Goal: Task Accomplishment & Management: Use online tool/utility

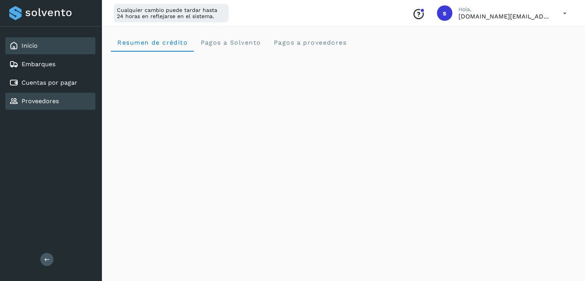
click at [69, 97] on div "Proveedores" at bounding box center [50, 101] width 90 height 17
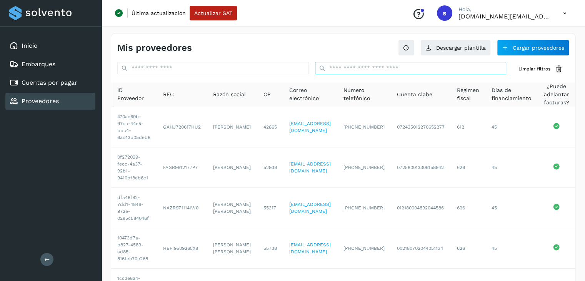
click at [351, 69] on input "text" at bounding box center [410, 68] width 191 height 12
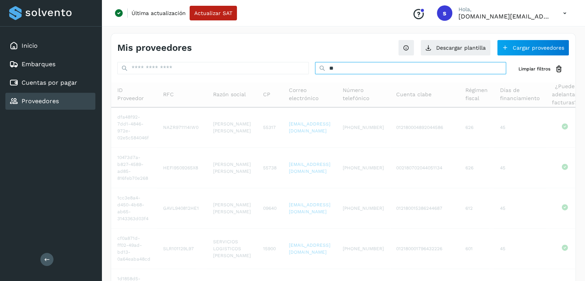
type input "*"
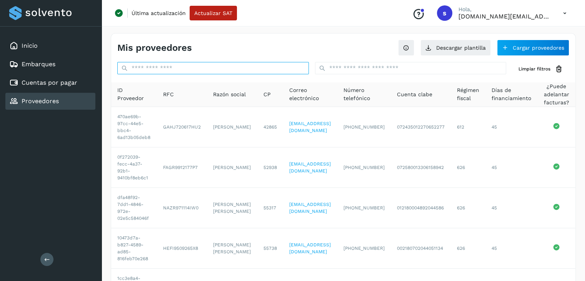
click at [268, 62] on input "text" at bounding box center [212, 68] width 191 height 12
paste input "**********"
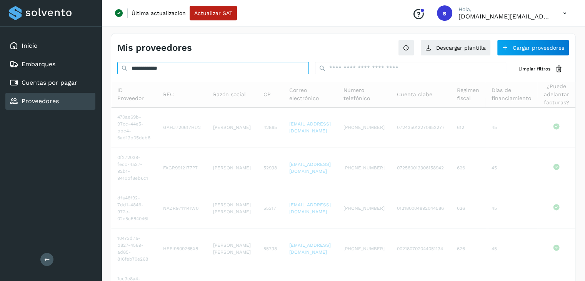
type input "**********"
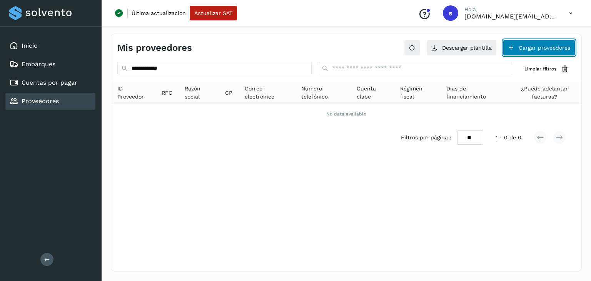
click at [536, 45] on button "Cargar proveedores" at bounding box center [539, 48] width 72 height 16
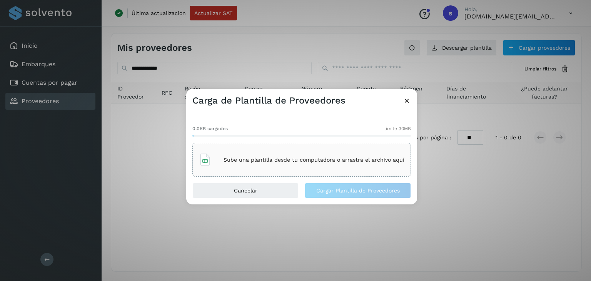
click at [331, 163] on div "Sube una plantilla desde tu computadora o arrastra el archivo aquí" at bounding box center [301, 159] width 205 height 21
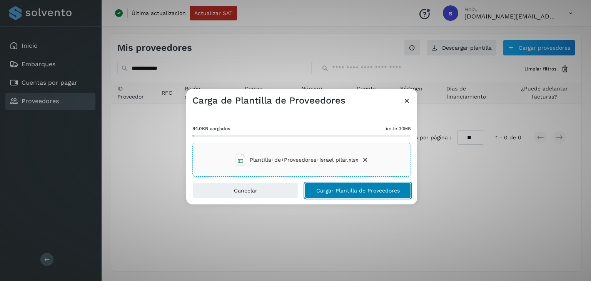
click at [354, 192] on span "Cargar Plantilla de Proveedores" at bounding box center [357, 190] width 83 height 5
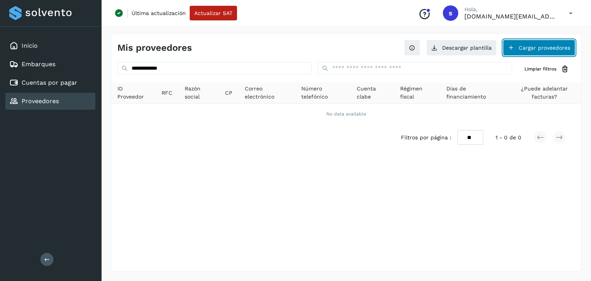
click at [534, 45] on button "Cargar proveedores" at bounding box center [539, 48] width 72 height 16
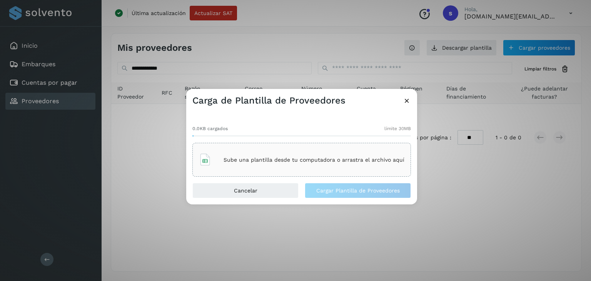
click at [300, 173] on div "Sube una plantilla desde tu computadora o arrastra el archivo aquí" at bounding box center [301, 160] width 218 height 34
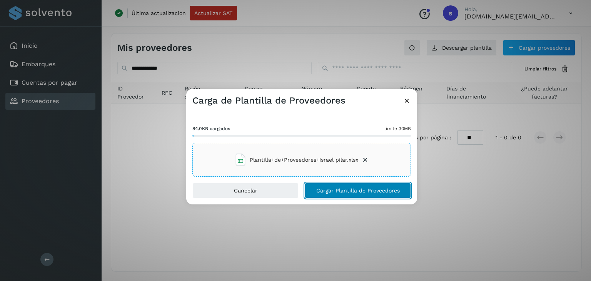
click at [321, 192] on span "Cargar Plantilla de Proveedores" at bounding box center [357, 190] width 83 height 5
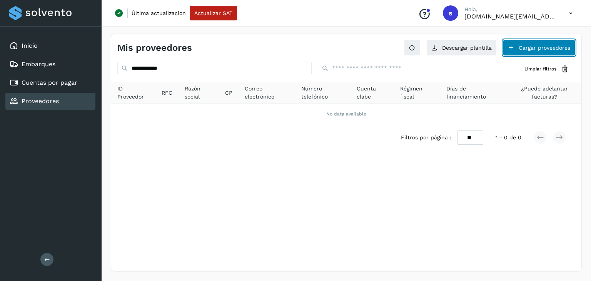
click at [538, 52] on button "Cargar proveedores" at bounding box center [539, 48] width 72 height 16
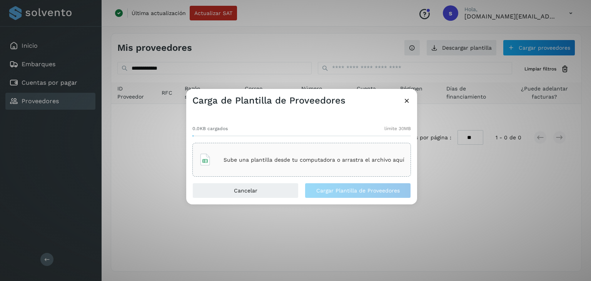
click at [312, 157] on p "Sube una plantilla desde tu computadora o arrastra el archivo aquí" at bounding box center [313, 159] width 181 height 7
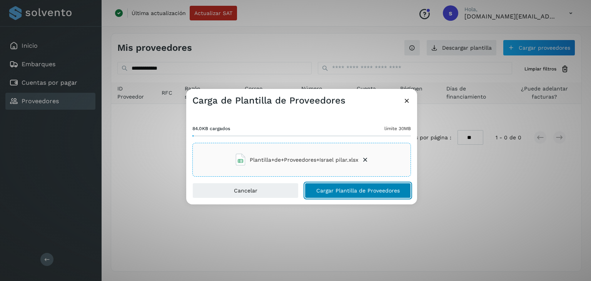
click at [321, 196] on button "Cargar Plantilla de Proveedores" at bounding box center [358, 190] width 106 height 15
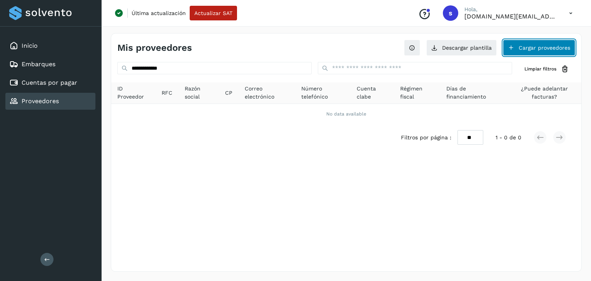
click at [556, 52] on button "Cargar proveedores" at bounding box center [539, 48] width 72 height 16
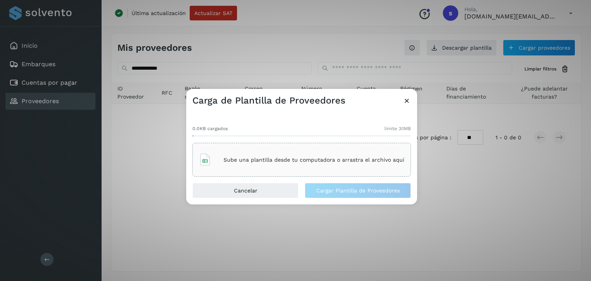
click at [306, 171] on div "Sube una plantilla desde tu computadora o arrastra el archivo aquí" at bounding box center [301, 160] width 218 height 34
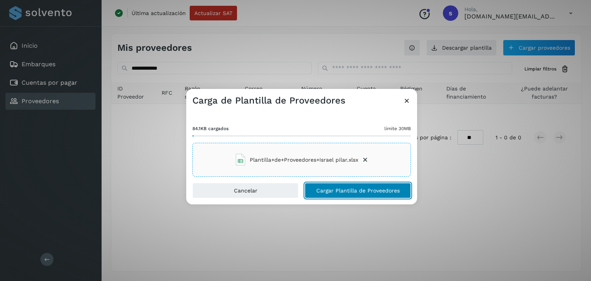
click at [337, 190] on span "Cargar Plantilla de Proveedores" at bounding box center [357, 190] width 83 height 5
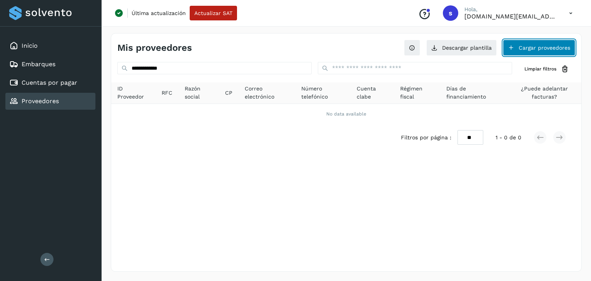
click at [554, 43] on button "Cargar proveedores" at bounding box center [539, 48] width 72 height 16
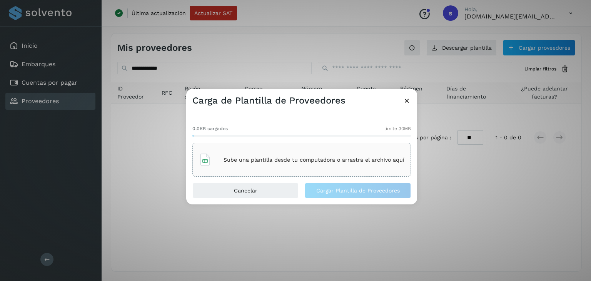
click at [320, 155] on div "Sube una plantilla desde tu computadora o arrastra el archivo aquí" at bounding box center [301, 159] width 205 height 21
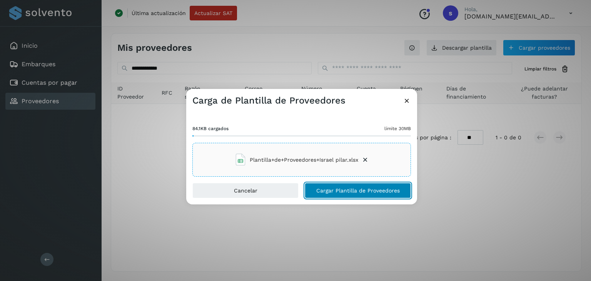
click at [318, 188] on span "Cargar Plantilla de Proveedores" at bounding box center [357, 190] width 83 height 5
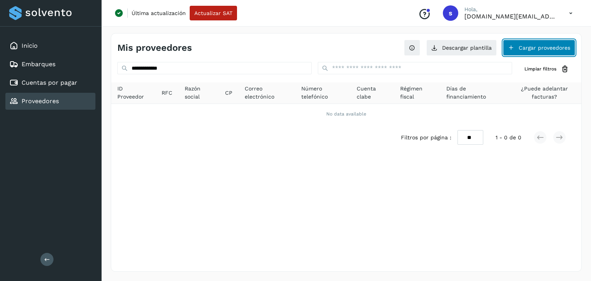
click at [526, 41] on button "Cargar proveedores" at bounding box center [539, 48] width 72 height 16
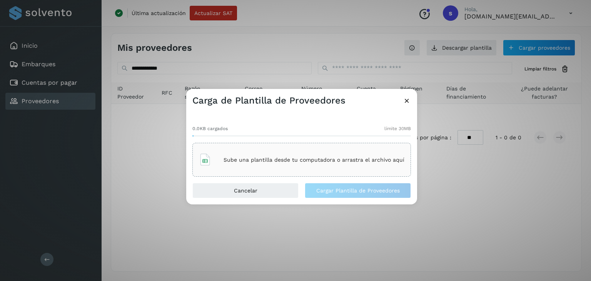
click at [314, 150] on div "Sube una plantilla desde tu computadora o arrastra el archivo aquí" at bounding box center [301, 159] width 205 height 21
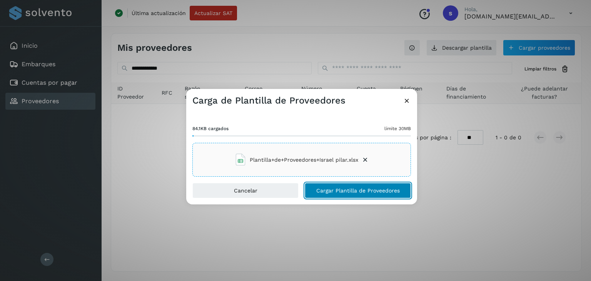
click at [325, 188] on span "Cargar Plantilla de Proveedores" at bounding box center [357, 190] width 83 height 5
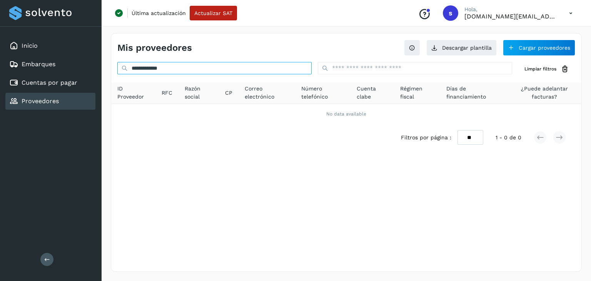
drag, startPoint x: 166, startPoint y: 68, endPoint x: 126, endPoint y: 63, distance: 40.7
click at [126, 63] on input "**********" at bounding box center [214, 68] width 194 height 12
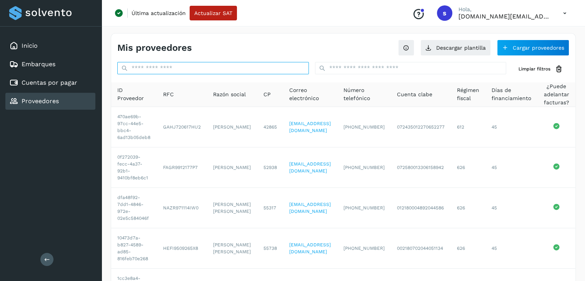
paste input "**********"
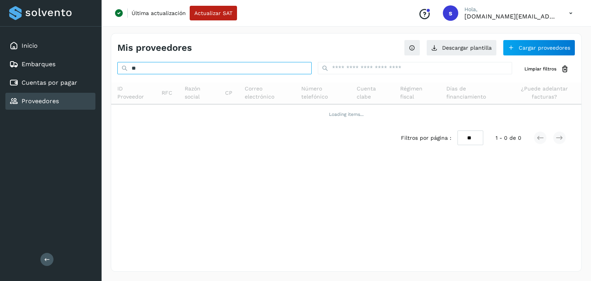
type input "*"
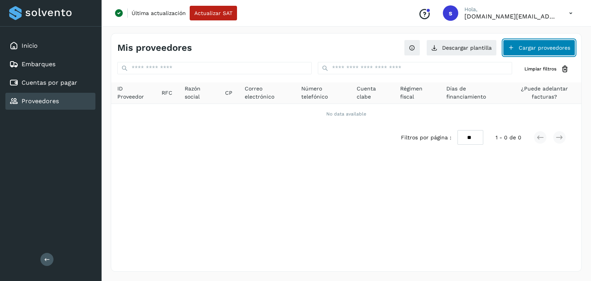
click at [540, 47] on button "Cargar proveedores" at bounding box center [539, 48] width 72 height 16
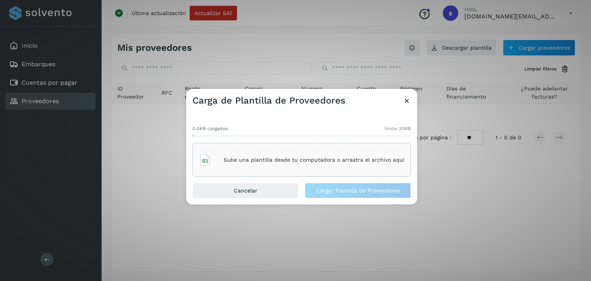
click at [321, 161] on p "Sube una plantilla desde tu computadora o arrastra el archivo aquí" at bounding box center [313, 159] width 181 height 7
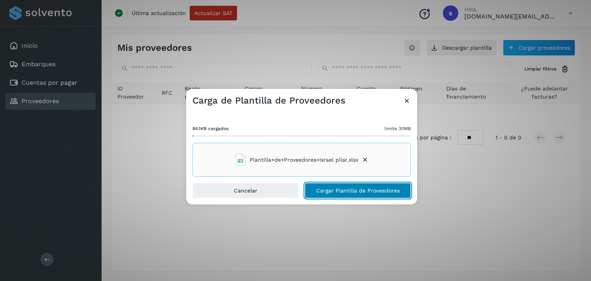
click at [335, 193] on span "Cargar Plantilla de Proveedores" at bounding box center [357, 190] width 83 height 5
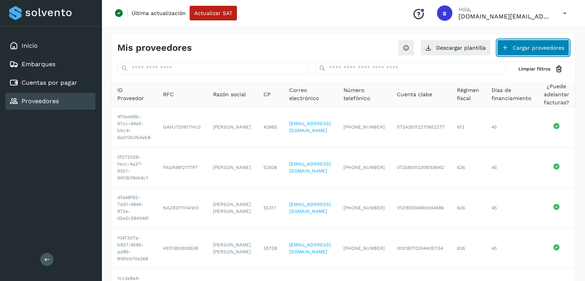
click at [541, 45] on button "Cargar proveedores" at bounding box center [533, 48] width 72 height 16
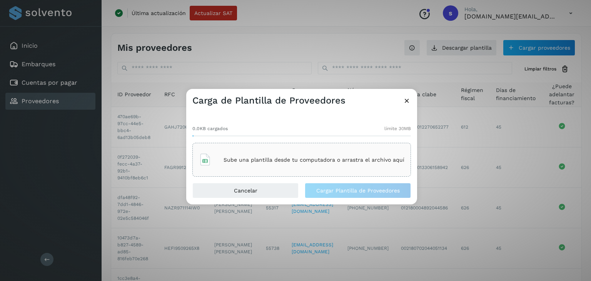
click at [274, 162] on p "Sube una plantilla desde tu computadora o arrastra el archivo aquí" at bounding box center [313, 159] width 181 height 7
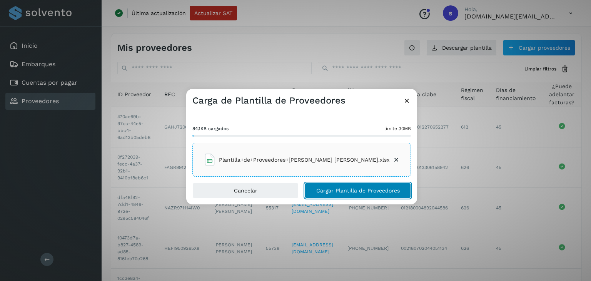
click at [359, 188] on span "Cargar Plantilla de Proveedores" at bounding box center [357, 190] width 83 height 5
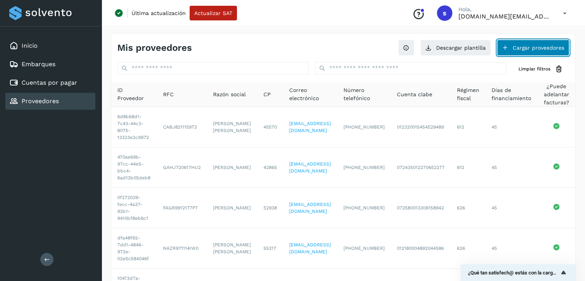
click at [543, 45] on button "Cargar proveedores" at bounding box center [533, 48] width 72 height 16
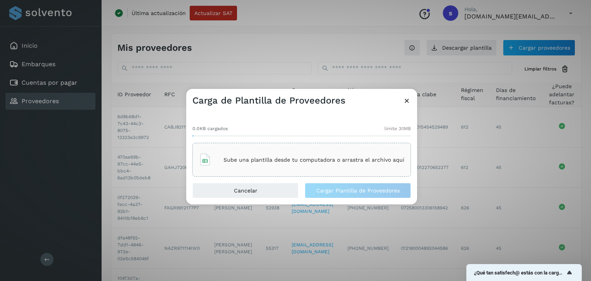
click at [336, 158] on p "Sube una plantilla desde tu computadora o arrastra el archivo aquí" at bounding box center [313, 159] width 181 height 7
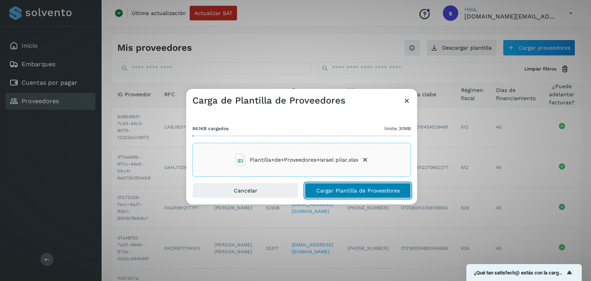
click at [327, 188] on span "Cargar Plantilla de Proveedores" at bounding box center [357, 190] width 83 height 5
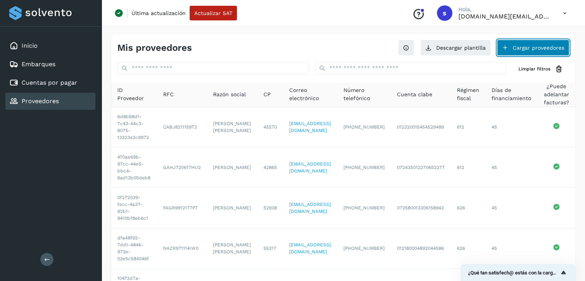
click at [530, 48] on button "Cargar proveedores" at bounding box center [533, 48] width 72 height 16
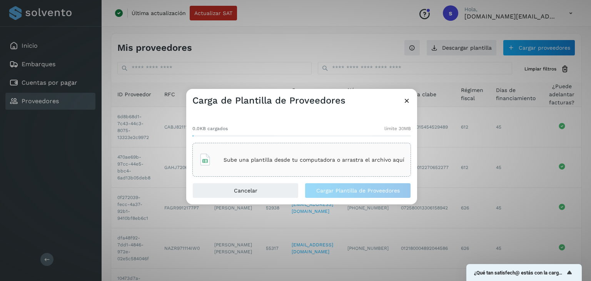
click at [306, 153] on div "Sube una plantilla desde tu computadora o arrastra el archivo aquí" at bounding box center [301, 159] width 205 height 21
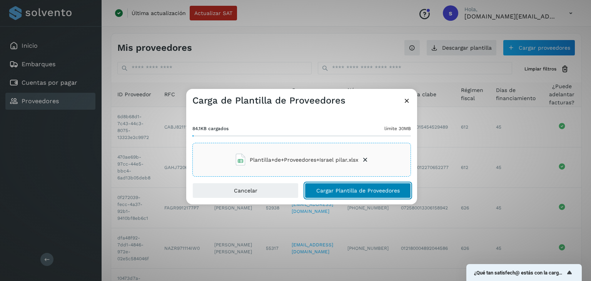
click at [336, 188] on span "Cargar Plantilla de Proveedores" at bounding box center [357, 190] width 83 height 5
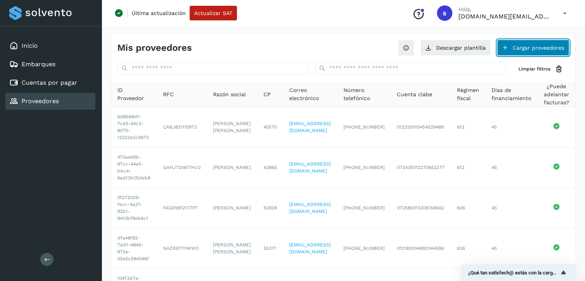
click at [540, 44] on button "Cargar proveedores" at bounding box center [533, 48] width 72 height 16
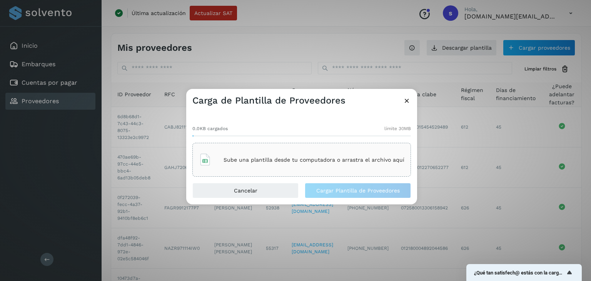
click at [263, 166] on div "Sube una plantilla desde tu computadora o arrastra el archivo aquí" at bounding box center [301, 159] width 205 height 21
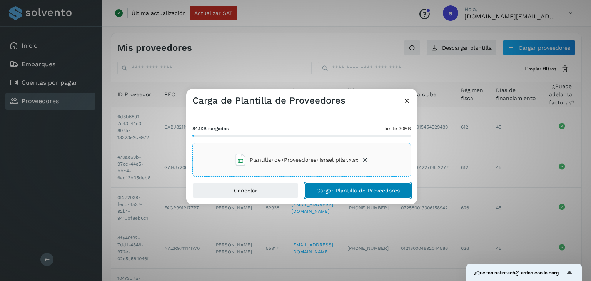
click at [332, 195] on button "Cargar Plantilla de Proveedores" at bounding box center [358, 190] width 106 height 15
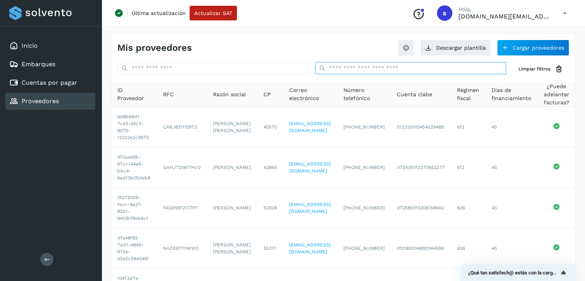
click at [435, 67] on input "text" at bounding box center [410, 68] width 191 height 12
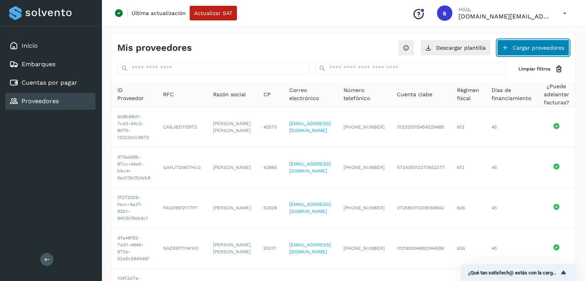
click at [526, 52] on button "Cargar proveedores" at bounding box center [533, 48] width 72 height 16
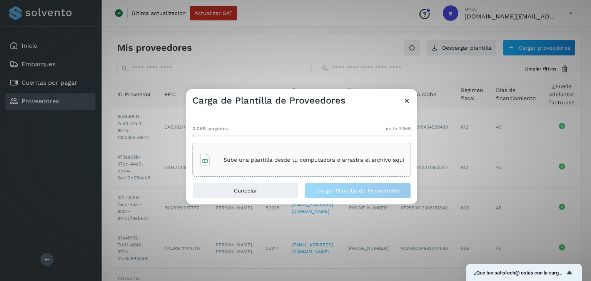
click at [331, 166] on div "Sube una plantilla desde tu computadora o arrastra el archivo aquí" at bounding box center [301, 159] width 205 height 21
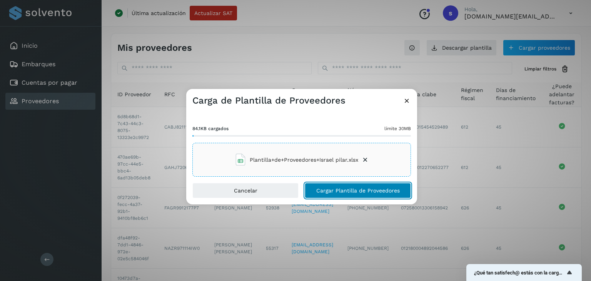
click at [338, 195] on button "Cargar Plantilla de Proveedores" at bounding box center [358, 190] width 106 height 15
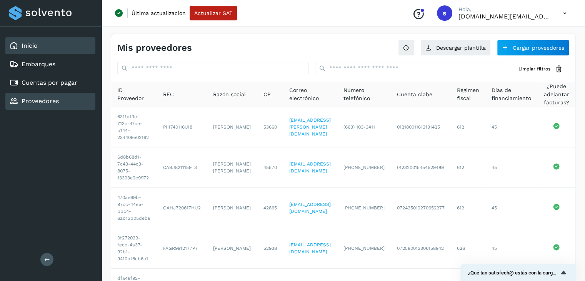
click at [36, 45] on link "Inicio" at bounding box center [30, 45] width 16 height 7
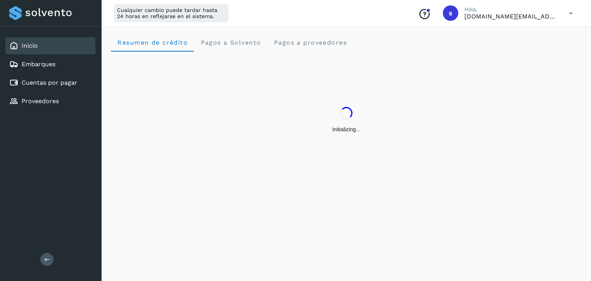
click at [568, 16] on icon at bounding box center [571, 13] width 16 height 16
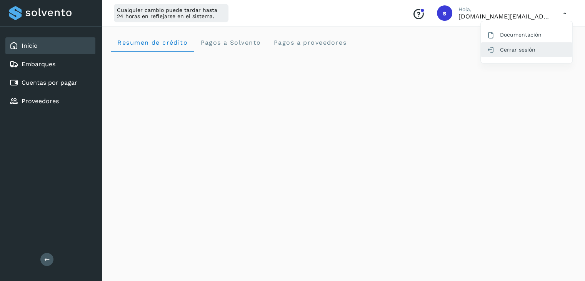
click at [534, 48] on div "Cerrar sesión" at bounding box center [527, 49] width 92 height 15
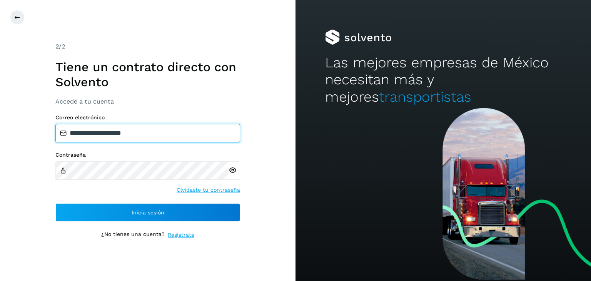
click at [152, 134] on input "**********" at bounding box center [147, 133] width 185 height 18
type input "**********"
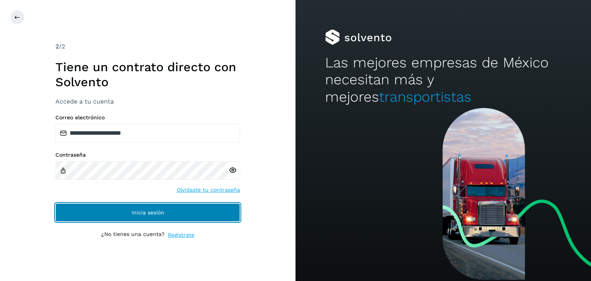
click at [153, 213] on span "Inicia sesión" at bounding box center [147, 212] width 33 height 5
